Goal: Task Accomplishment & Management: Manage account settings

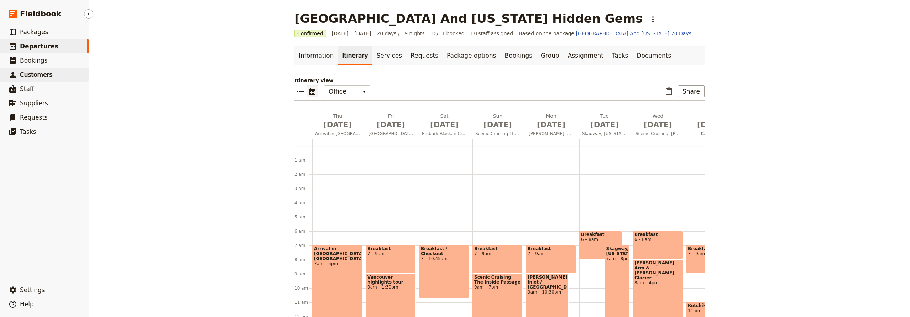
scroll to position [78, 0]
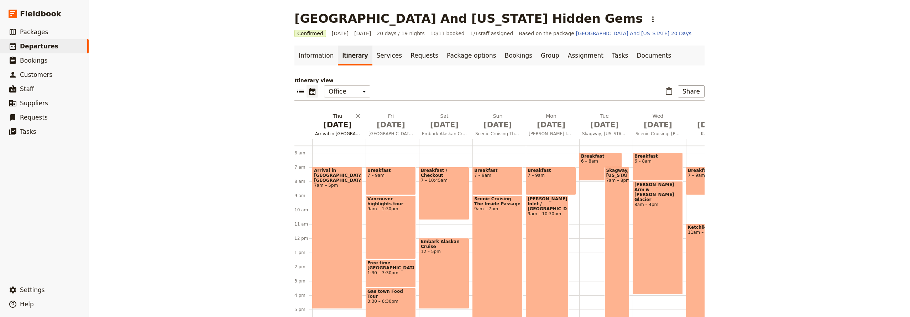
click at [338, 123] on span "[DATE]" at bounding box center [337, 125] width 45 height 11
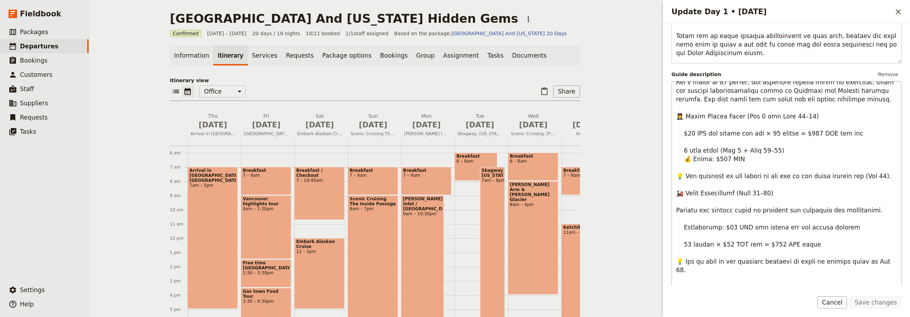
scroll to position [282, 0]
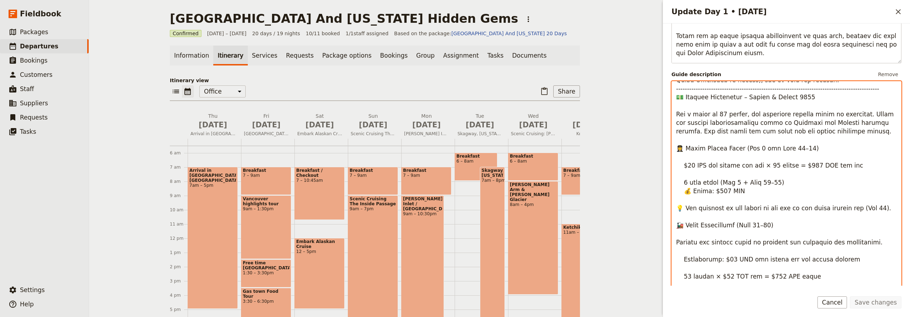
click at [691, 164] on textarea "Update Day 1 • 28 Aug" at bounding box center [786, 192] width 230 height 223
click at [691, 165] on textarea "Update Day 1 • 28 Aug" at bounding box center [786, 192] width 230 height 223
click at [808, 164] on textarea "Update Day 1 • 28 Aug" at bounding box center [786, 192] width 230 height 223
drag, startPoint x: 720, startPoint y: 192, endPoint x: 711, endPoint y: 190, distance: 9.1
click at [711, 190] on textarea "Update Day 1 • 28 Aug" at bounding box center [786, 192] width 230 height 223
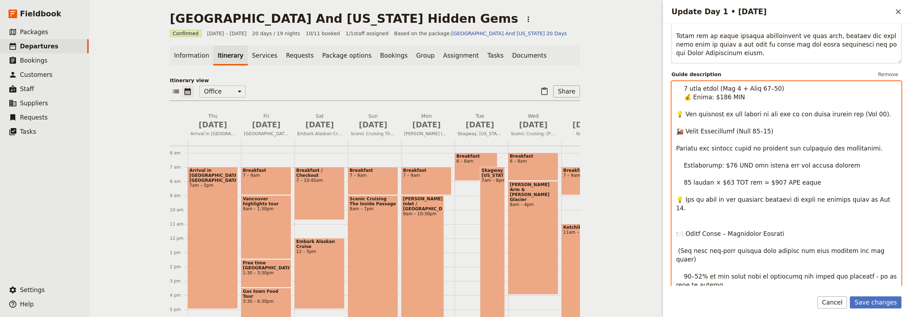
scroll to position [470, 0]
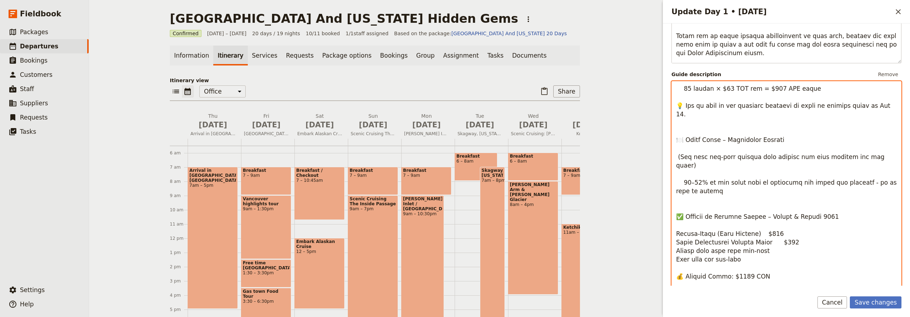
click at [757, 245] on textarea "Update Day 1 • 28 Aug" at bounding box center [786, 192] width 230 height 223
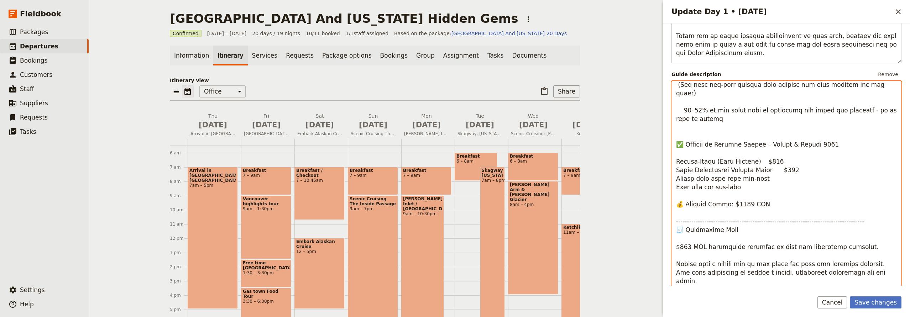
scroll to position [544, 0]
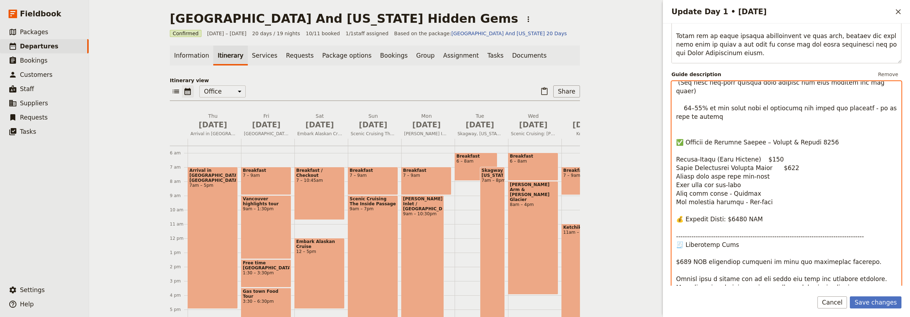
drag, startPoint x: 769, startPoint y: 142, endPoint x: 757, endPoint y: 141, distance: 12.5
click at [757, 141] on textarea "Update Day 1 • 28 Aug" at bounding box center [786, 192] width 230 height 223
click at [688, 245] on textarea "Update Day 1 • 28 Aug" at bounding box center [786, 192] width 230 height 223
type textarea "🇨🇦 Loremips Dolorsitame – Consec & Adipis 3083 ELITSEDDO EIUSMOD – Tempor Incid…"
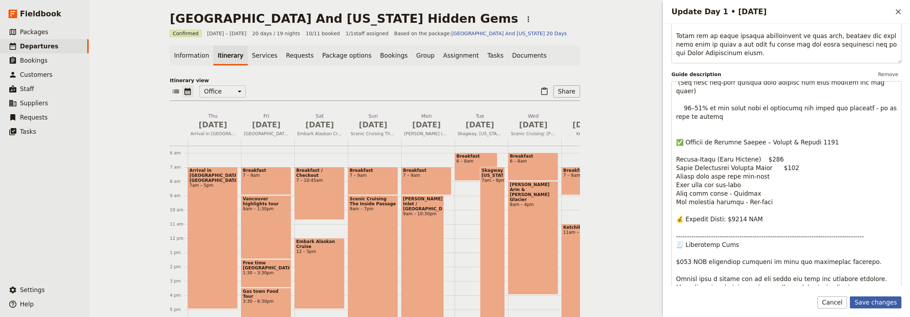
click at [882, 305] on button "Save changes" at bounding box center [876, 302] width 52 height 12
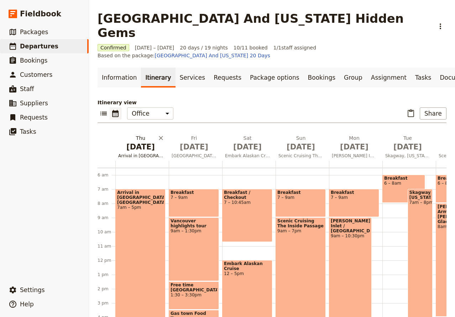
click at [138, 142] on span "[DATE]" at bounding box center [140, 147] width 45 height 11
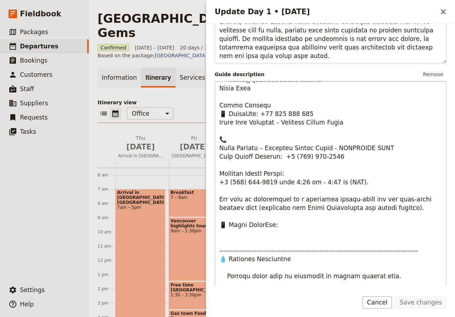
scroll to position [94, 0]
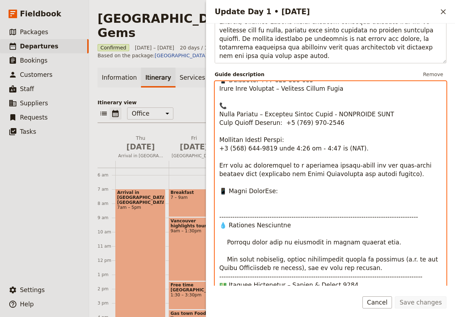
click at [230, 203] on textarea "Update Day 1 • 28 Aug" at bounding box center [331, 192] width 232 height 223
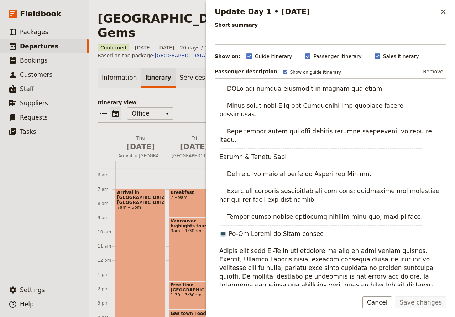
scroll to position [0, 0]
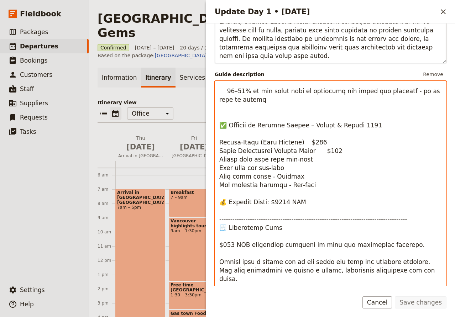
click at [257, 155] on textarea "Update Day 1 • 28 Aug" at bounding box center [331, 192] width 232 height 223
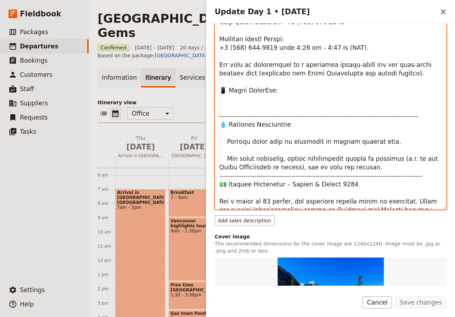
scroll to position [91, 0]
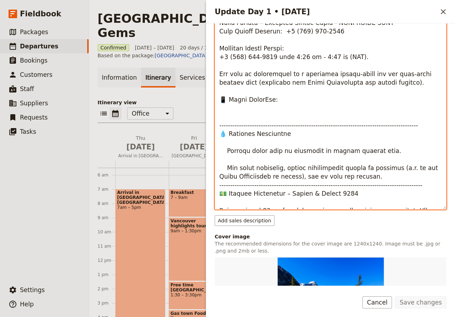
click at [249, 119] on textarea "Update Day 1 • 28 Aug" at bounding box center [331, 98] width 232 height 223
paste textarea "[PERSON_NAME]"
click at [251, 120] on textarea "Update Day 1 • 28 Aug" at bounding box center [331, 98] width 232 height 223
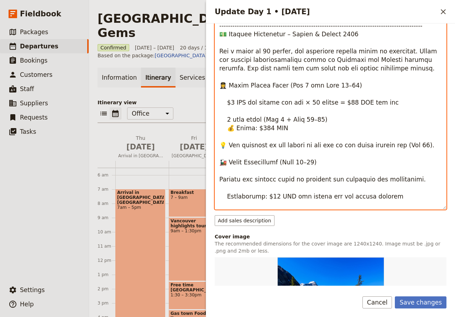
scroll to position [88, 0]
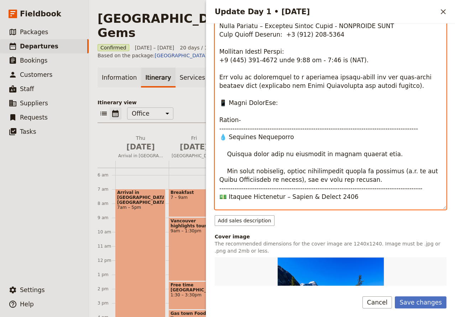
click at [254, 121] on textarea "Update Day 1 • 28 Aug" at bounding box center [331, 98] width 232 height 223
paste textarea "[PHONE_NUMBER]"
click at [297, 103] on textarea "Update Day 1 • 28 Aug" at bounding box center [331, 98] width 232 height 223
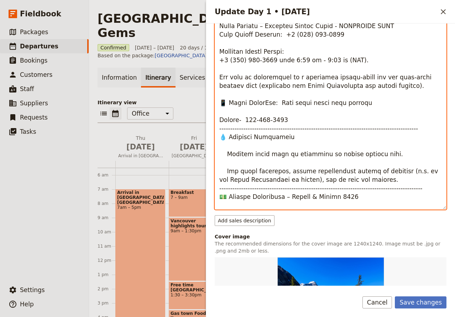
click at [298, 125] on textarea "Update Day 1 • 28 Aug" at bounding box center [331, 98] width 232 height 223
click at [300, 121] on textarea "Update Day 1 • 28 Aug" at bounding box center [331, 98] width 232 height 223
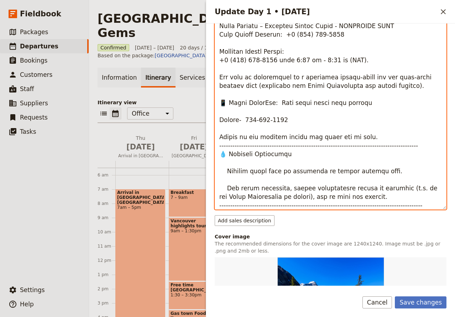
scroll to position [182, 0]
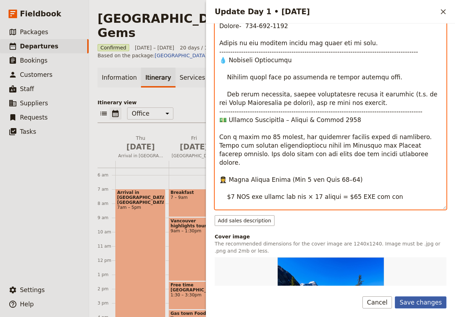
type textarea "🇨🇦 Loremips Dolorsitame – Consec & Adipis 1626 ELITSEDDO EIUSMOD – Tempor Incid…"
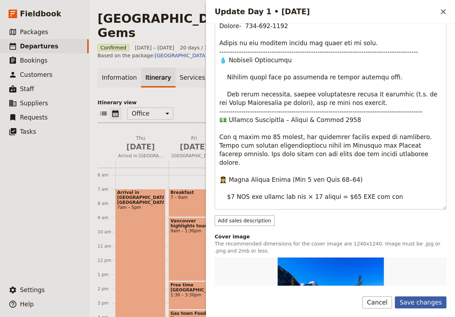
click at [427, 300] on button "Save changes" at bounding box center [421, 302] width 52 height 12
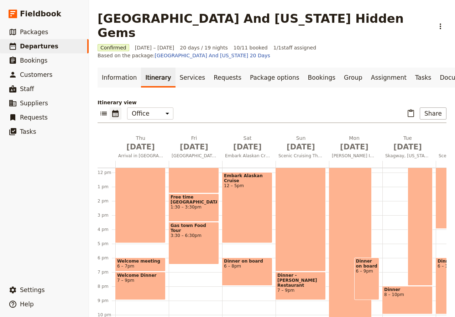
scroll to position [169, 0]
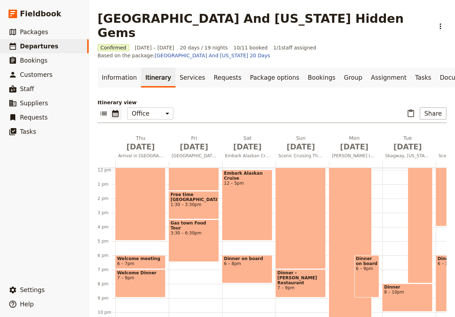
click at [240, 261] on span "6 – 8pm" at bounding box center [247, 263] width 47 height 5
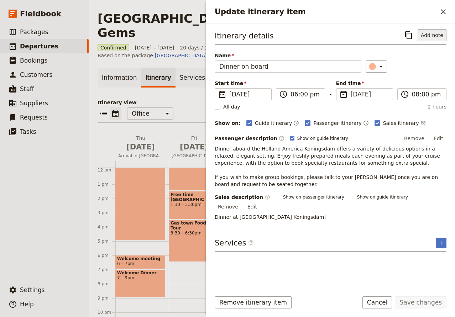
click at [433, 31] on button "Add note" at bounding box center [431, 35] width 29 height 12
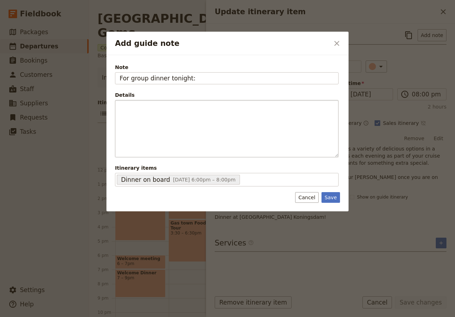
type input "For group dinner tonight:"
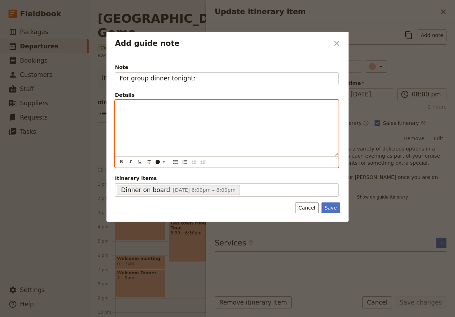
click at [200, 115] on div "Add guide note" at bounding box center [226, 128] width 223 height 56
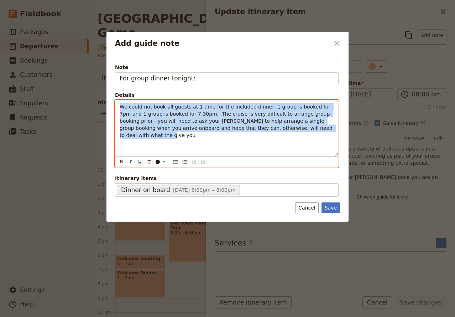
drag, startPoint x: 285, startPoint y: 134, endPoint x: 74, endPoint y: 102, distance: 213.5
click at [115, 102] on div "We could not book all guests at 1 time for the included dinner, 1 group is book…" at bounding box center [226, 128] width 223 height 56
copy span "We could not book all guests at 1 time for the included dinner, 1 group is book…"
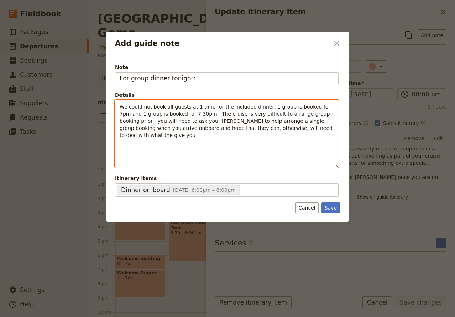
click at [281, 125] on p "We could not book all guests at 1 time for the included dinner, 1 group is book…" at bounding box center [227, 121] width 214 height 36
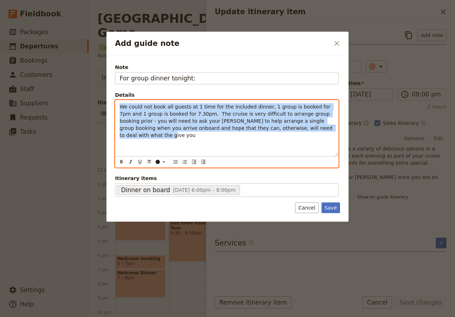
drag, startPoint x: 284, startPoint y: 128, endPoint x: 73, endPoint y: 100, distance: 212.9
click at [115, 100] on div "We could not book all guests at 1 time for the included dinner, 1 group is book…" at bounding box center [226, 128] width 223 height 56
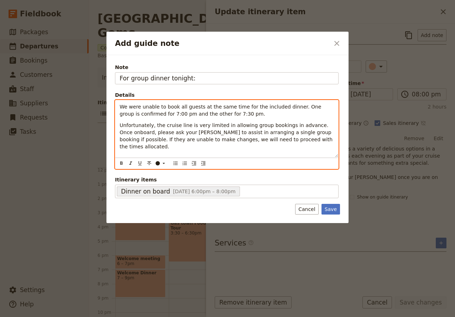
scroll to position [0, 0]
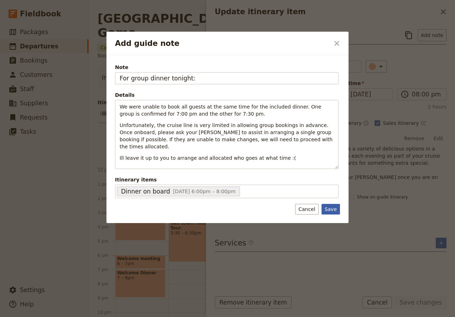
click at [331, 212] on button "Save" at bounding box center [330, 209] width 19 height 11
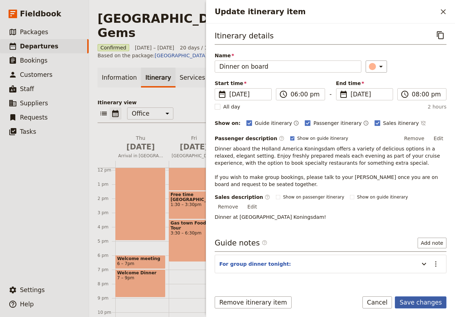
click at [430, 304] on button "Save changes" at bounding box center [421, 302] width 52 height 12
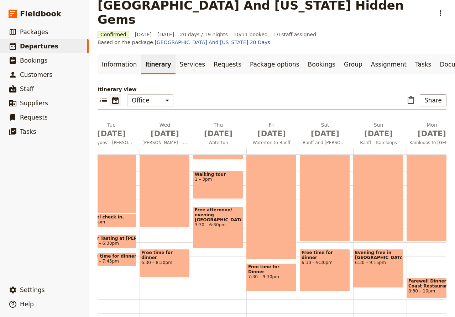
scroll to position [0, 686]
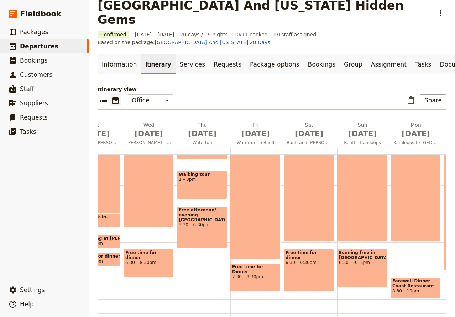
click at [258, 178] on div "Waterton to Banff 8:30am – 7:15pm" at bounding box center [255, 183] width 50 height 153
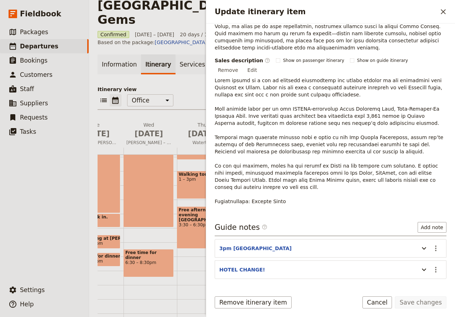
scroll to position [303, 0]
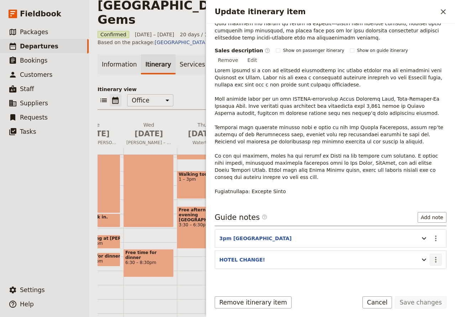
click at [436, 257] on icon "Actions" at bounding box center [435, 260] width 1 height 6
click at [415, 259] on span "Edit note" at bounding box center [415, 260] width 22 height 7
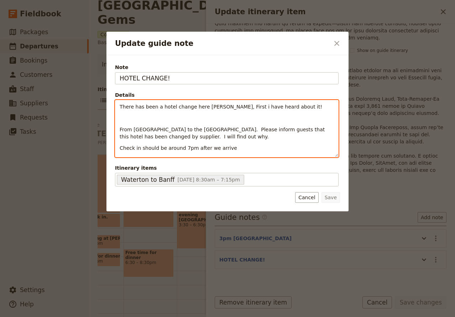
click at [230, 144] on div "There has been a hotel change here [PERSON_NAME], First i have heard about it! …" at bounding box center [226, 128] width 223 height 57
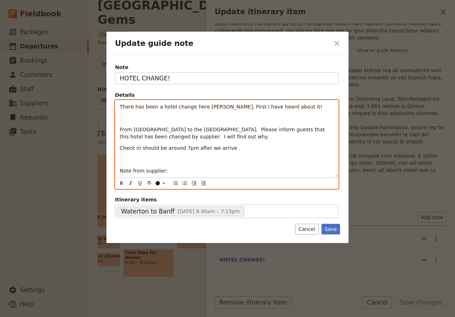
scroll to position [0, 0]
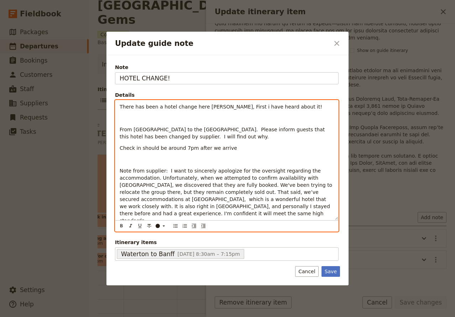
click at [164, 171] on span "Note from supplier: I want to sincerely apologize for the oversight regarding t…" at bounding box center [227, 196] width 214 height 56
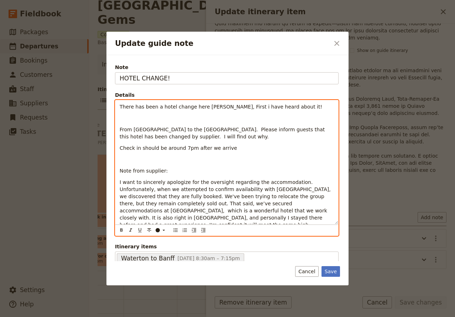
scroll to position [5, 0]
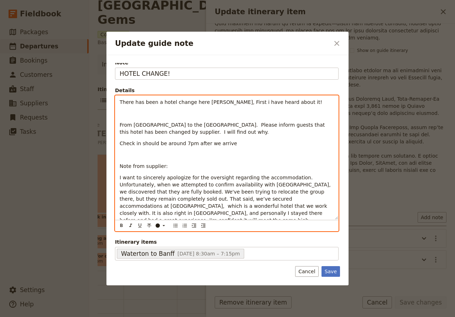
click at [181, 163] on p "Note from supplier:" at bounding box center [227, 166] width 214 height 7
click at [164, 156] on p "Update guide note" at bounding box center [227, 154] width 214 height 7
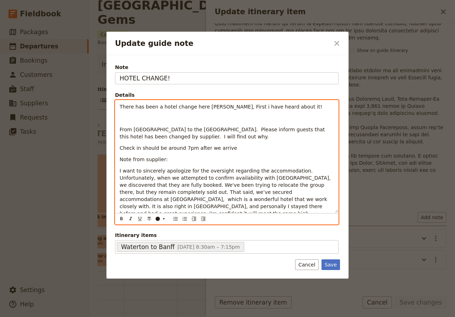
scroll to position [0, 0]
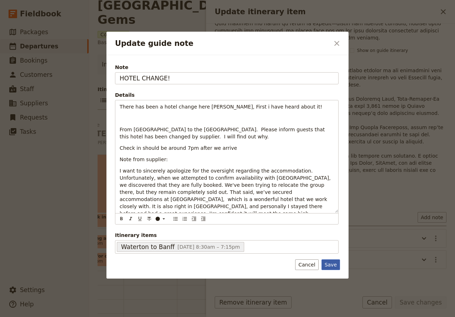
click at [332, 266] on button "Save" at bounding box center [330, 264] width 19 height 11
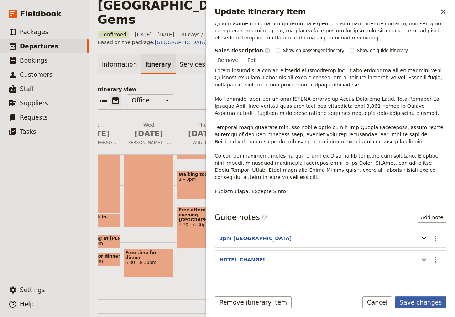
click at [417, 302] on button "Save changes" at bounding box center [421, 302] width 52 height 12
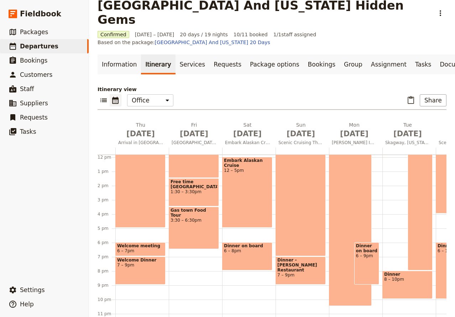
scroll to position [169, 0]
click at [193, 206] on div "Gas town Food Tour 3:30 – 6:30pm" at bounding box center [194, 227] width 50 height 42
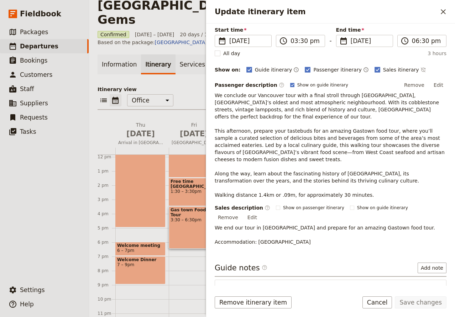
scroll to position [75, 0]
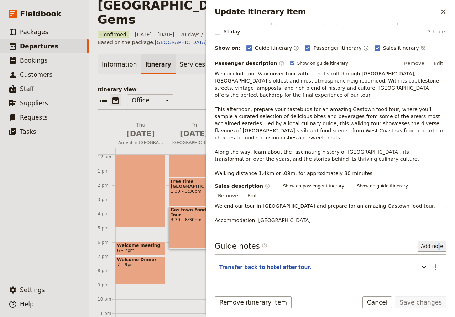
click at [439, 241] on button "Add note" at bounding box center [431, 246] width 29 height 11
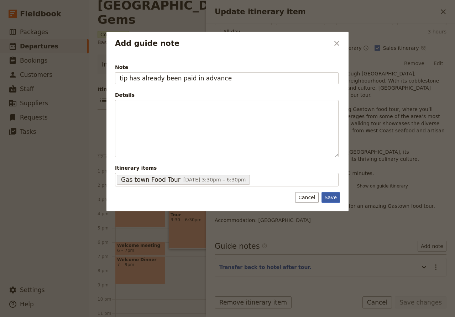
type input "tip has already been paid in advance"
click at [330, 197] on button "Save" at bounding box center [330, 197] width 19 height 11
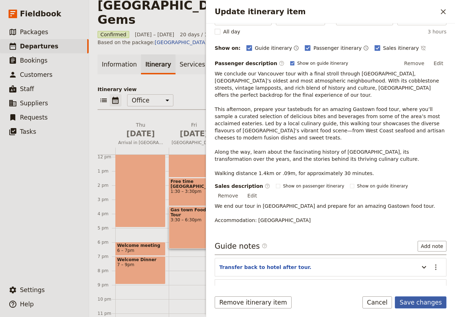
click at [413, 305] on button "Save changes" at bounding box center [421, 302] width 52 height 12
